Goal: Book appointment/travel/reservation

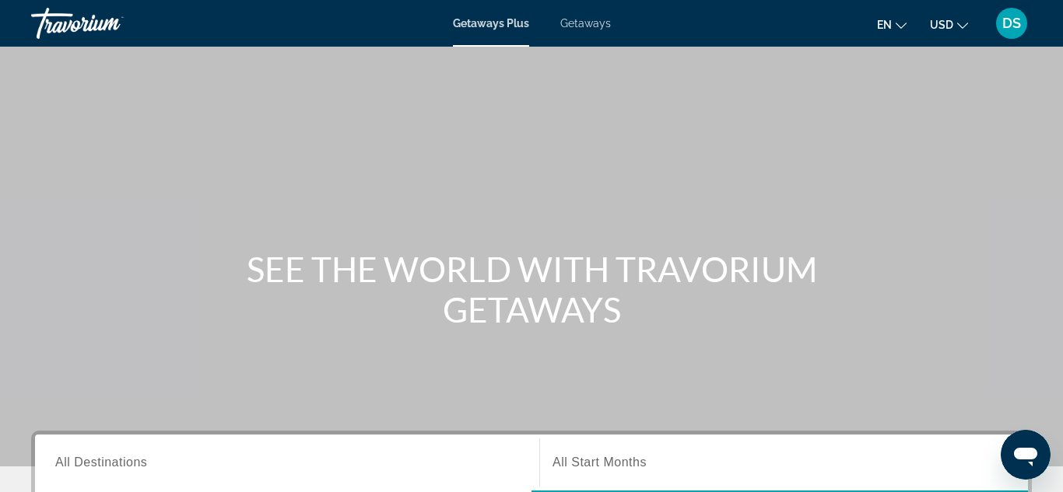
click at [587, 24] on span "Getaways" at bounding box center [585, 23] width 51 height 12
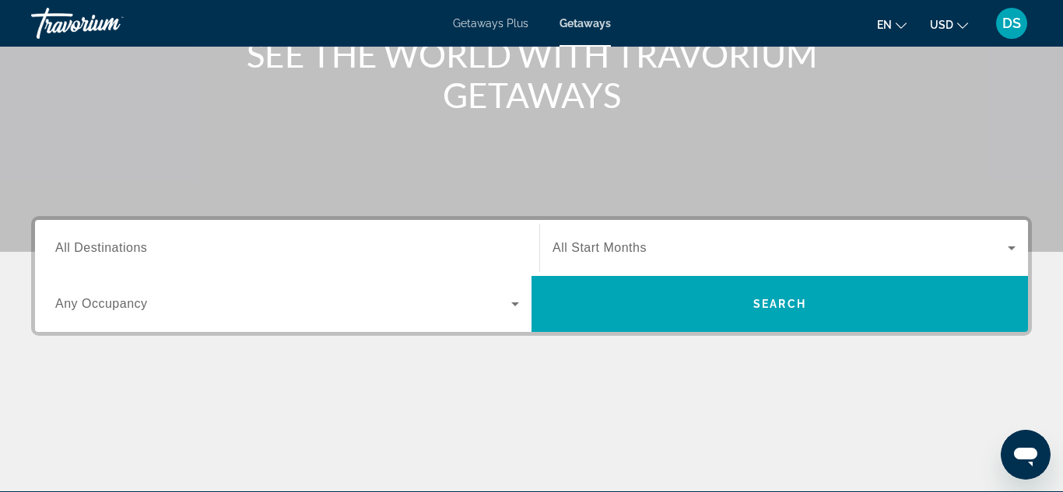
click at [180, 243] on input "Destination All Destinations" at bounding box center [287, 249] width 464 height 19
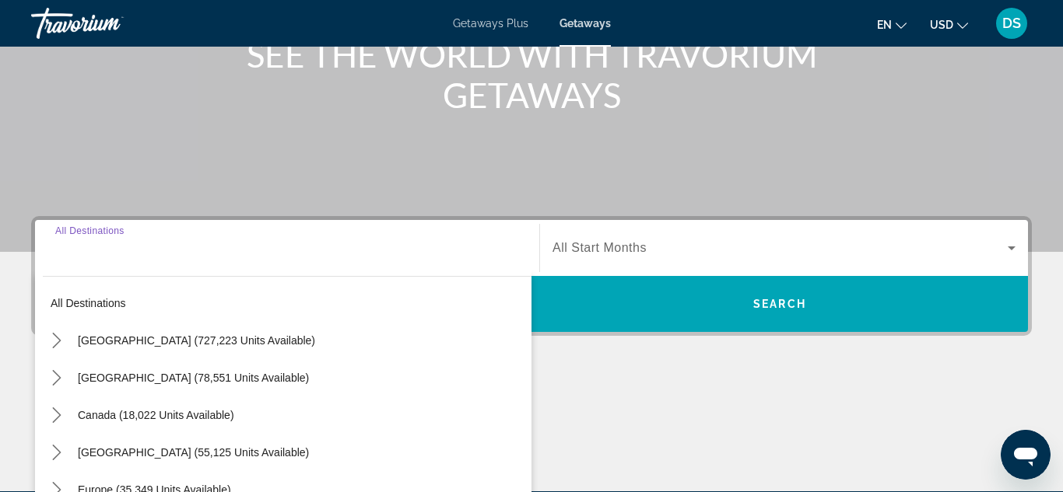
scroll to position [380, 0]
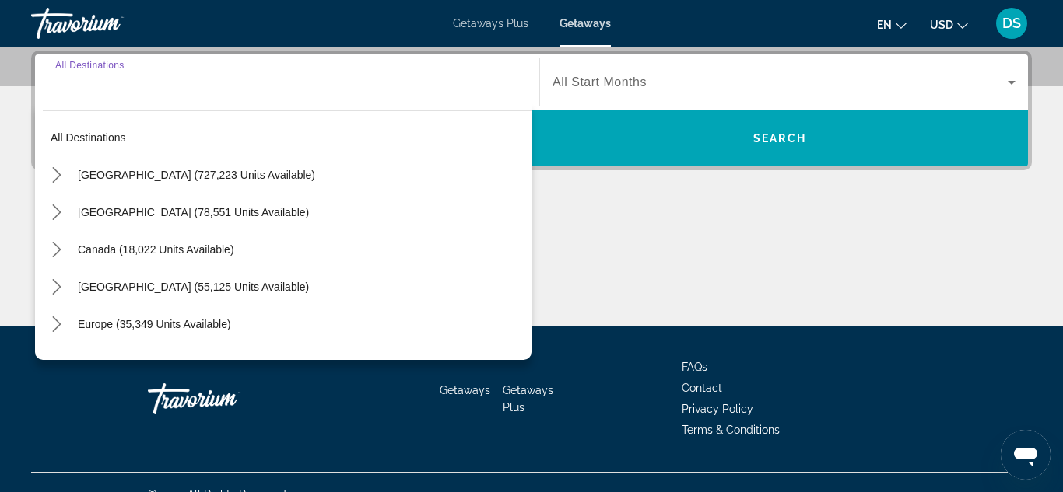
click at [190, 82] on input "Destination All Destinations" at bounding box center [287, 83] width 464 height 19
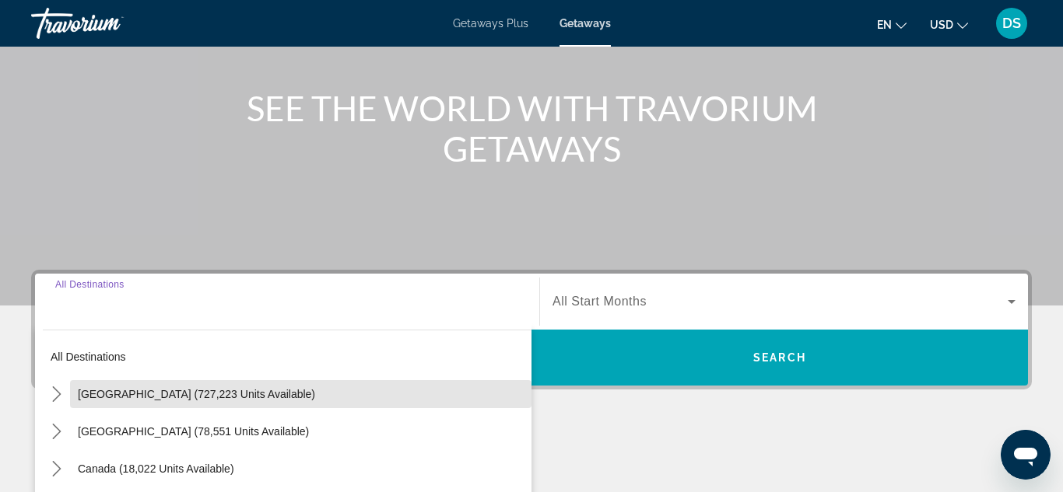
scroll to position [156, 0]
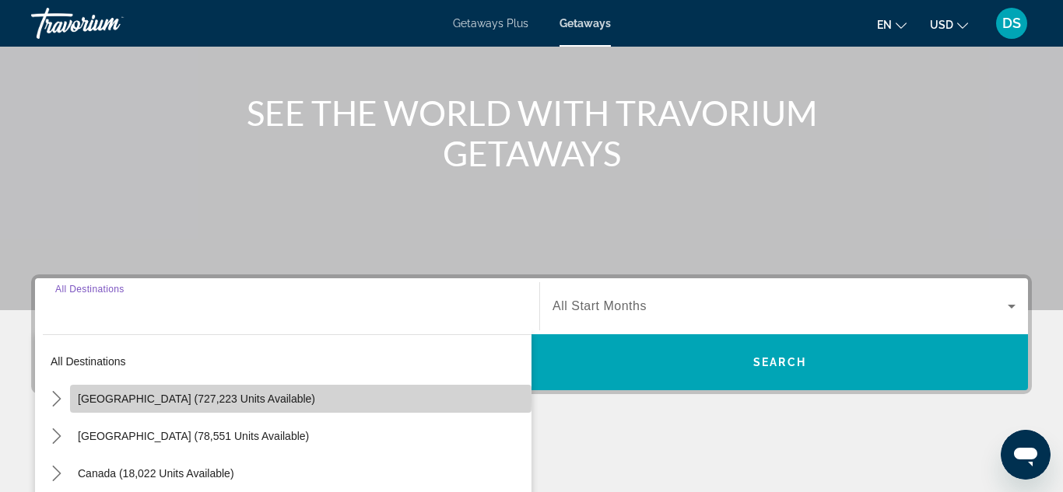
click at [75, 400] on span "Select destination: United States (727,223 units available)" at bounding box center [300, 398] width 461 height 37
type input "**********"
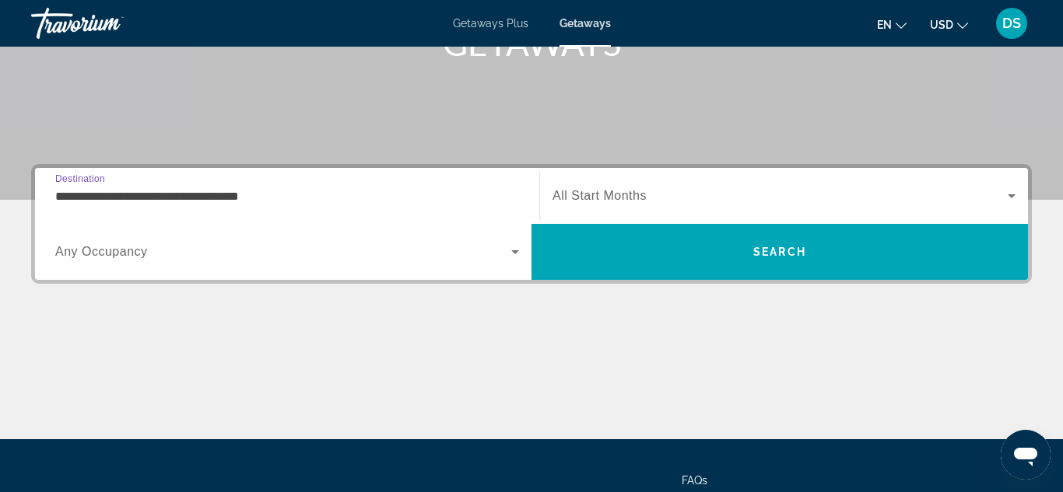
scroll to position [266, 0]
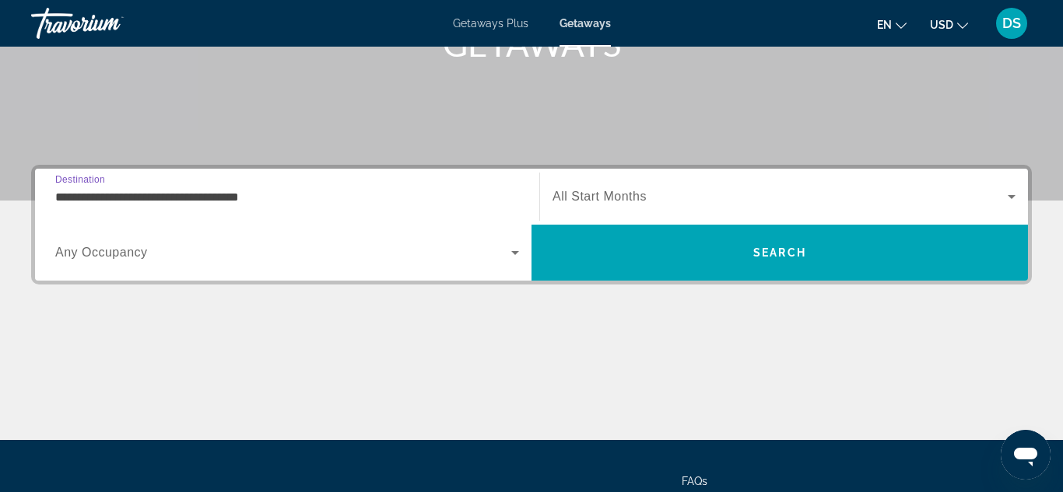
click at [69, 178] on span "Destination" at bounding box center [80, 179] width 50 height 10
click at [69, 188] on input "**********" at bounding box center [287, 197] width 464 height 19
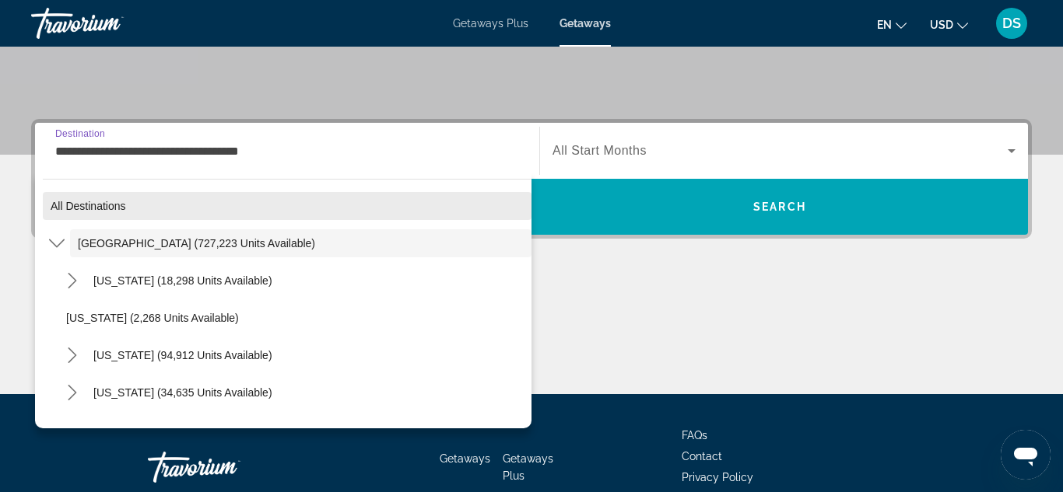
click at [56, 204] on span "All destinations" at bounding box center [88, 206] width 75 height 12
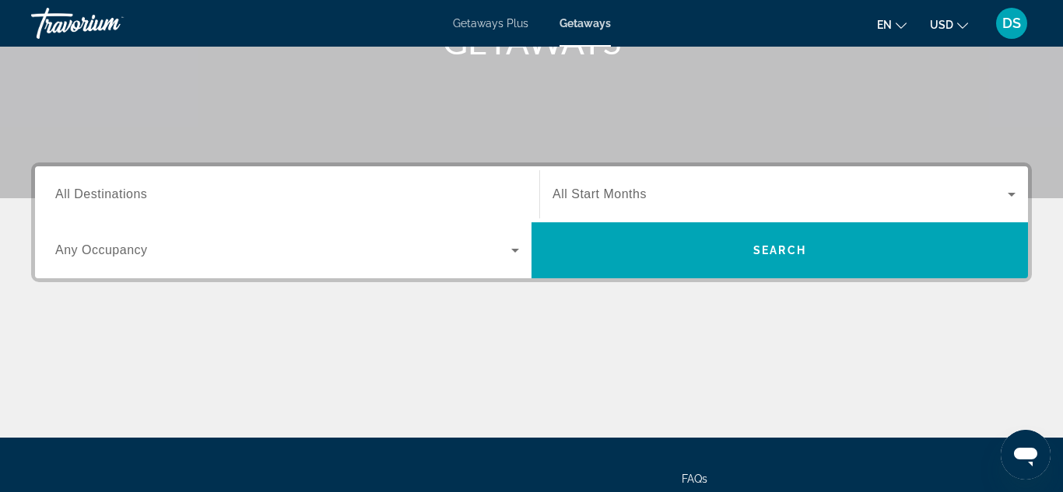
scroll to position [261, 0]
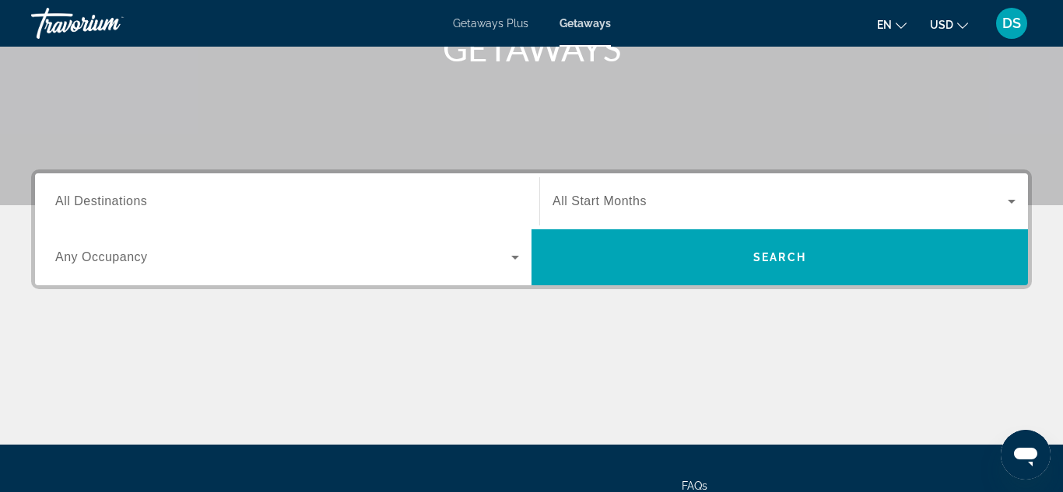
click at [59, 203] on span "All Destinations" at bounding box center [101, 200] width 92 height 13
click at [59, 203] on input "Destination All Destinations" at bounding box center [287, 202] width 464 height 19
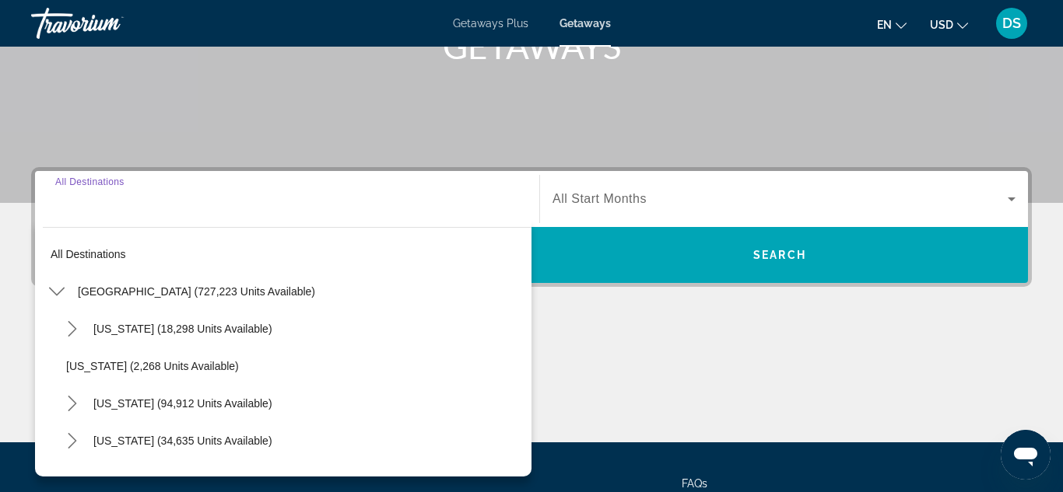
scroll to position [380, 0]
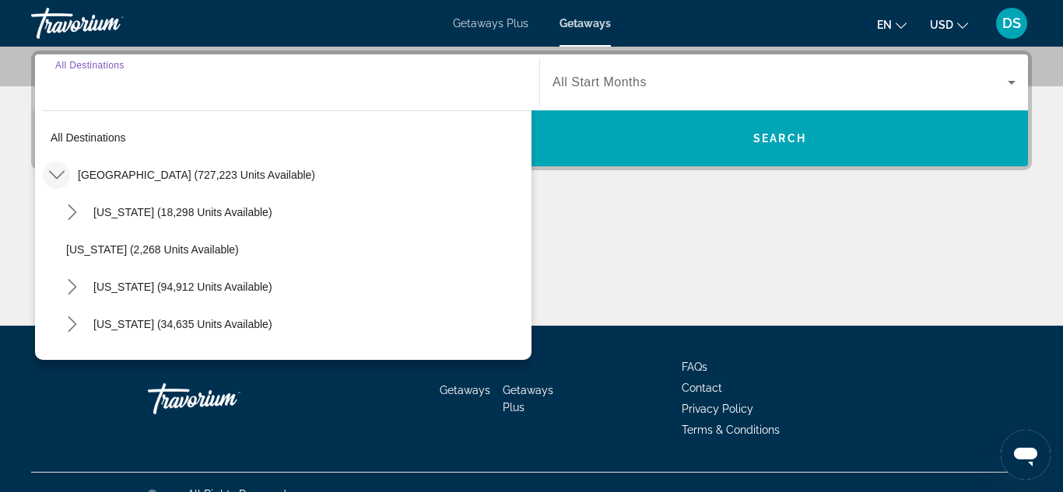
click at [53, 178] on icon "Toggle United States (727,223 units available) submenu" at bounding box center [57, 175] width 16 height 16
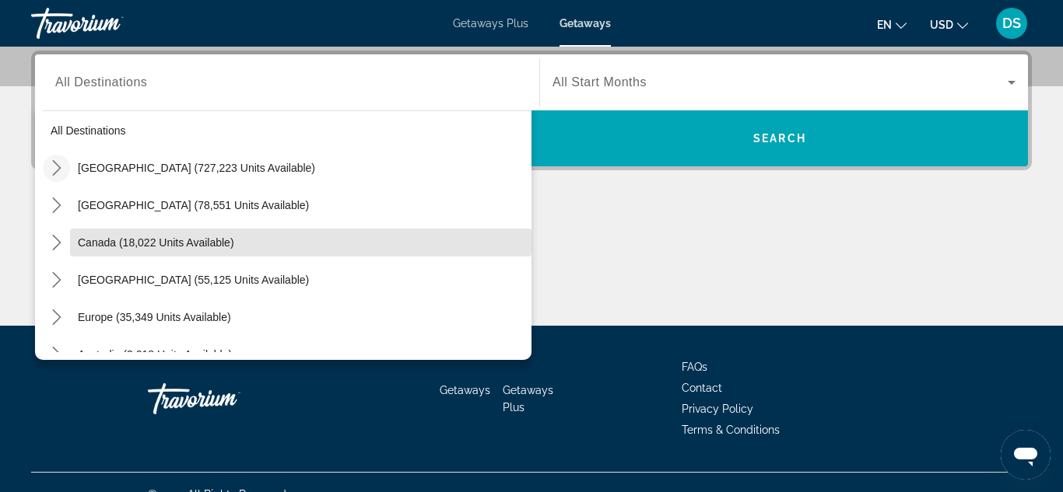
scroll to position [0, 0]
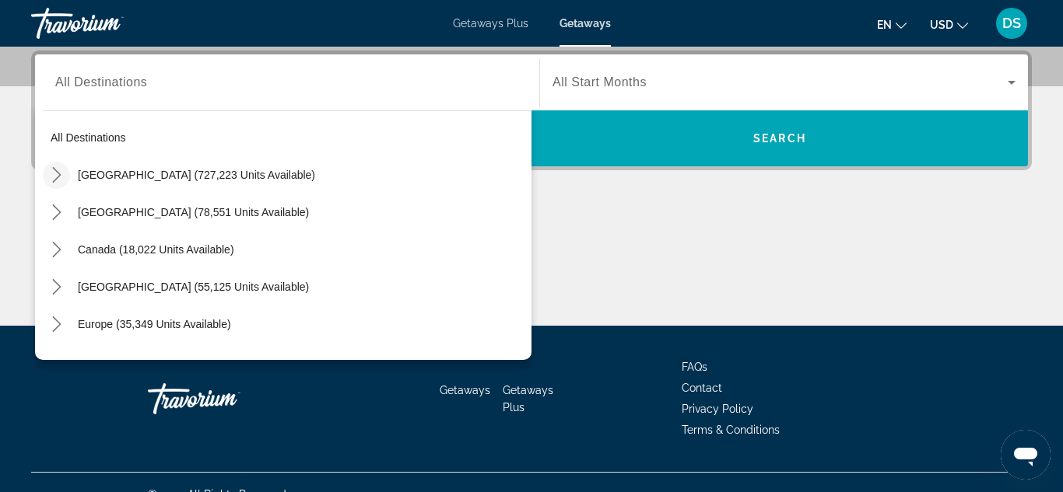
click at [49, 177] on icon "Toggle United States (727,223 units available) submenu" at bounding box center [57, 175] width 16 height 16
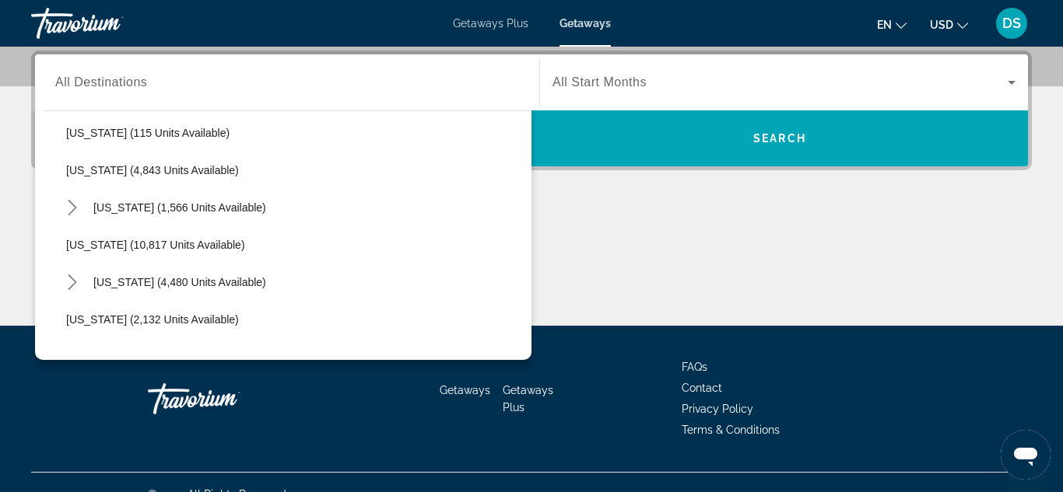
scroll to position [580, 0]
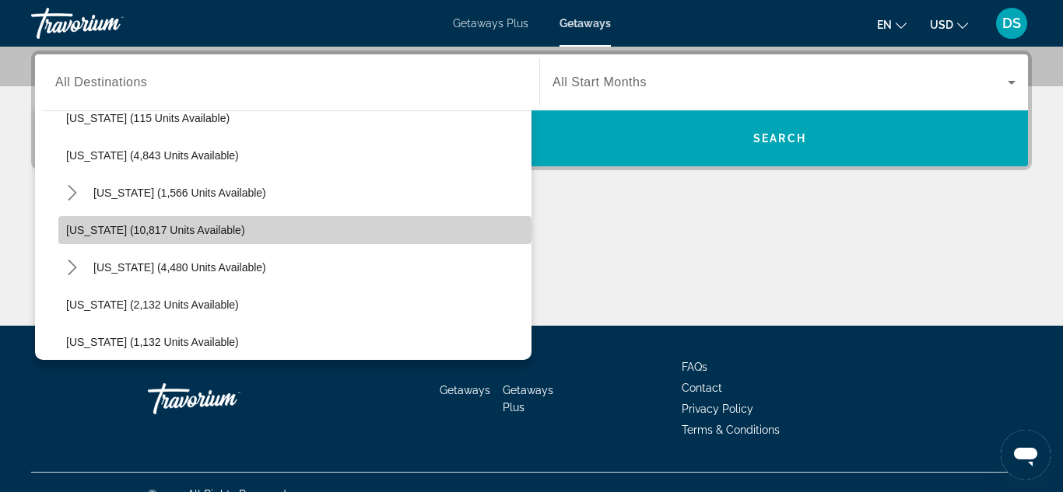
click at [76, 229] on span "[US_STATE] (10,817 units available)" at bounding box center [155, 230] width 179 height 12
type input "**********"
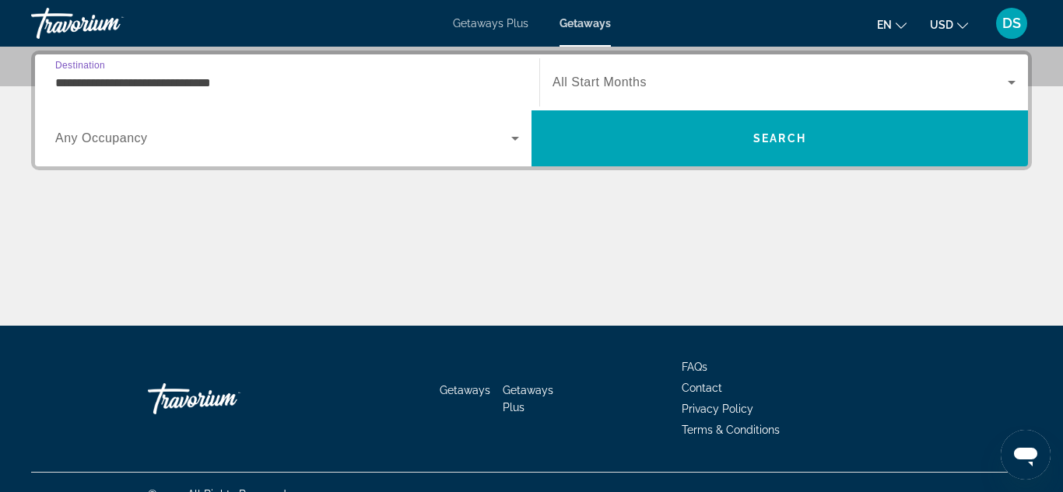
click at [515, 138] on icon "Search widget" at bounding box center [515, 139] width 8 height 4
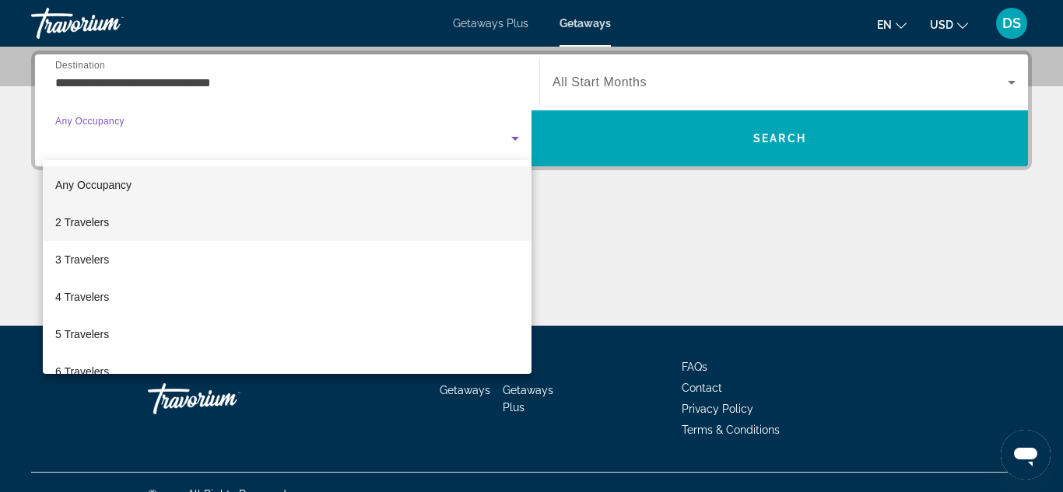
click at [74, 222] on span "2 Travelers" at bounding box center [82, 222] width 54 height 19
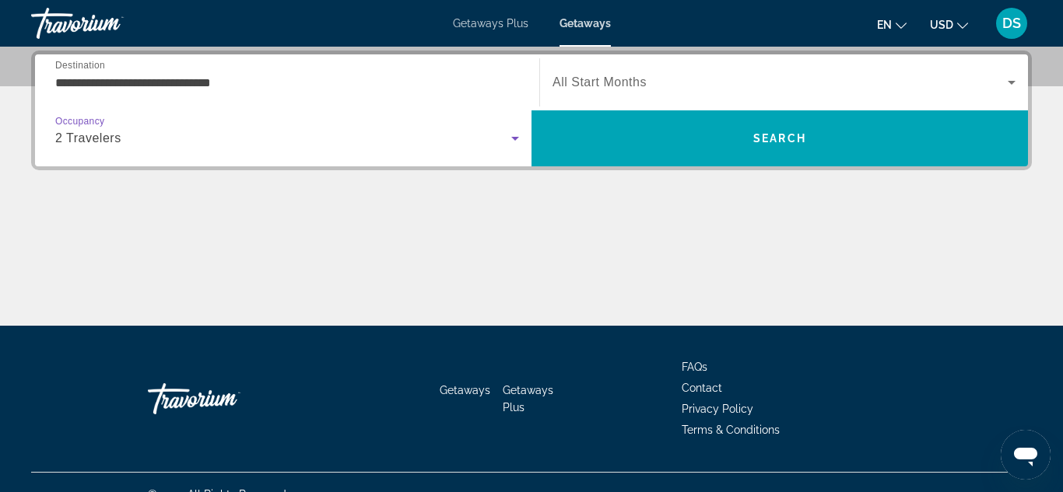
click at [1010, 82] on icon "Search widget" at bounding box center [1011, 83] width 8 height 4
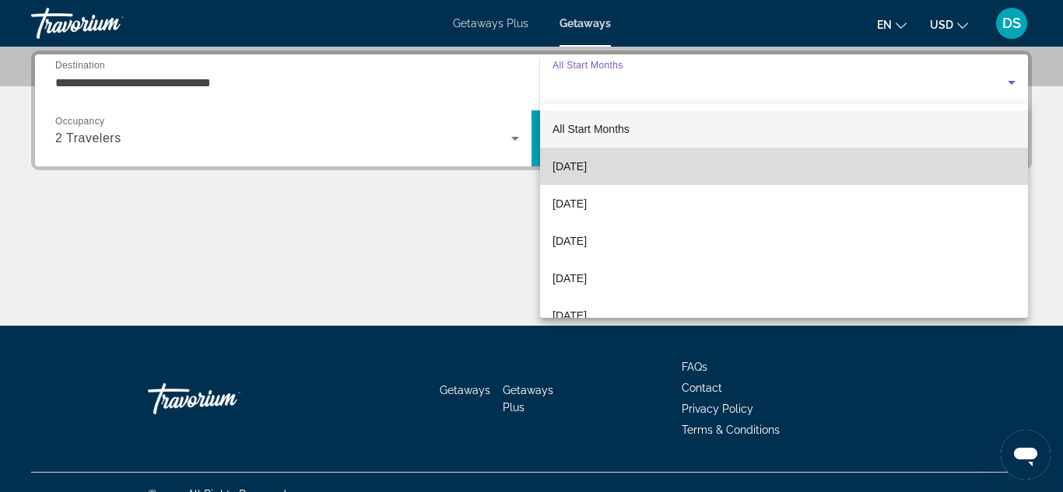
click at [587, 170] on span "[DATE]" at bounding box center [569, 166] width 34 height 19
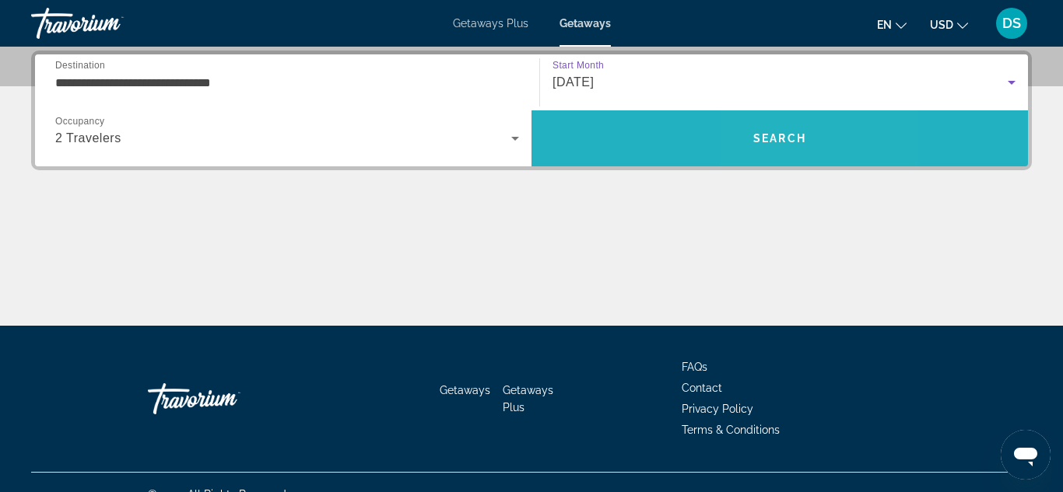
click at [776, 144] on span "Search" at bounding box center [779, 138] width 53 height 12
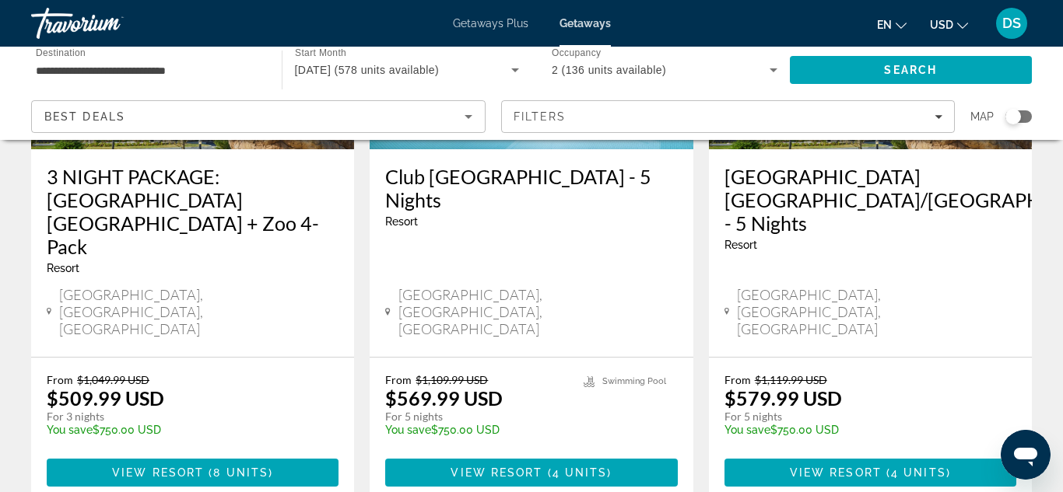
scroll to position [2085, 0]
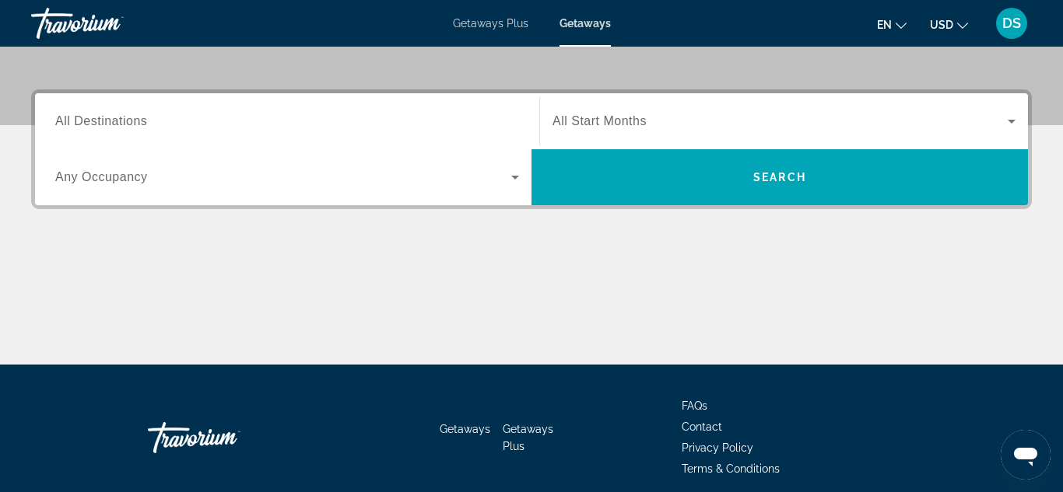
scroll to position [342, 0]
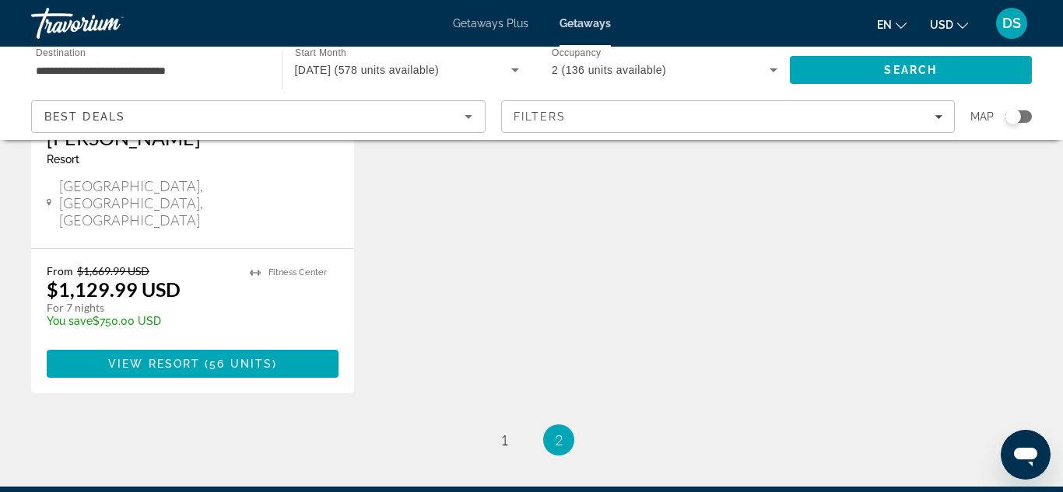
scroll to position [2164, 0]
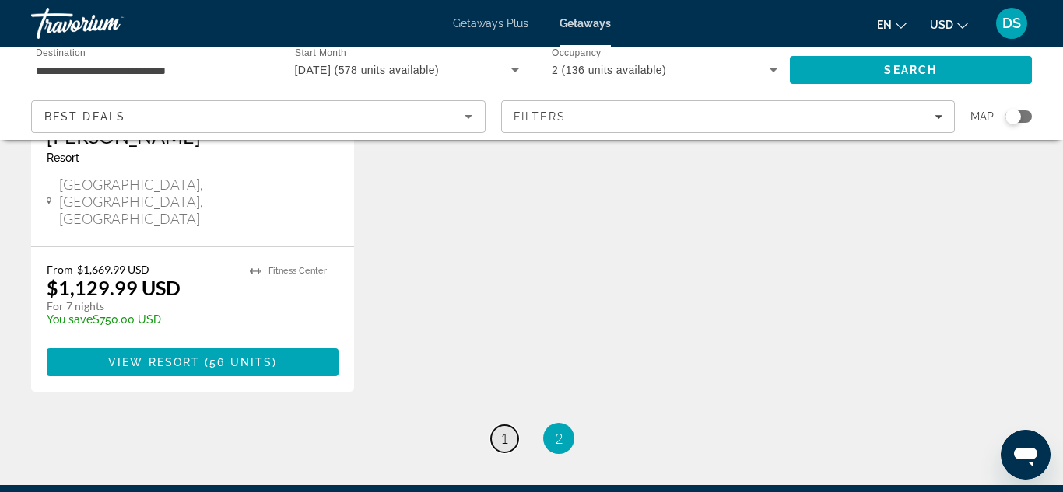
click at [500, 430] on span "1" at bounding box center [504, 438] width 8 height 17
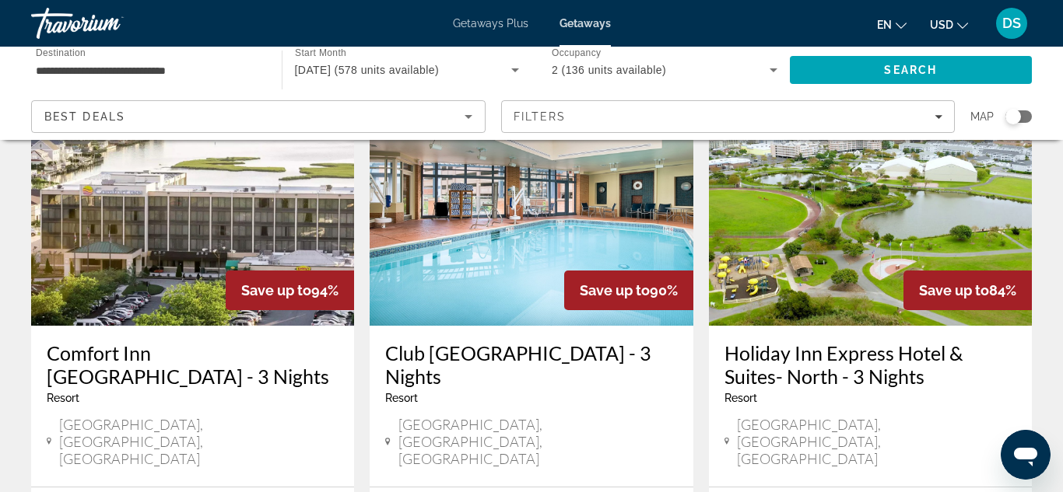
scroll to position [685, 0]
